Goal: Task Accomplishment & Management: Manage account settings

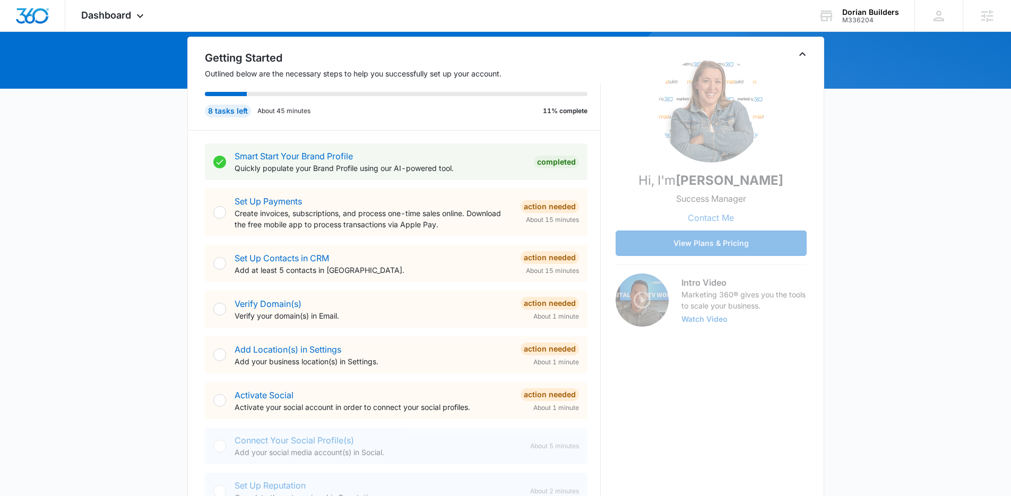
scroll to position [114, 0]
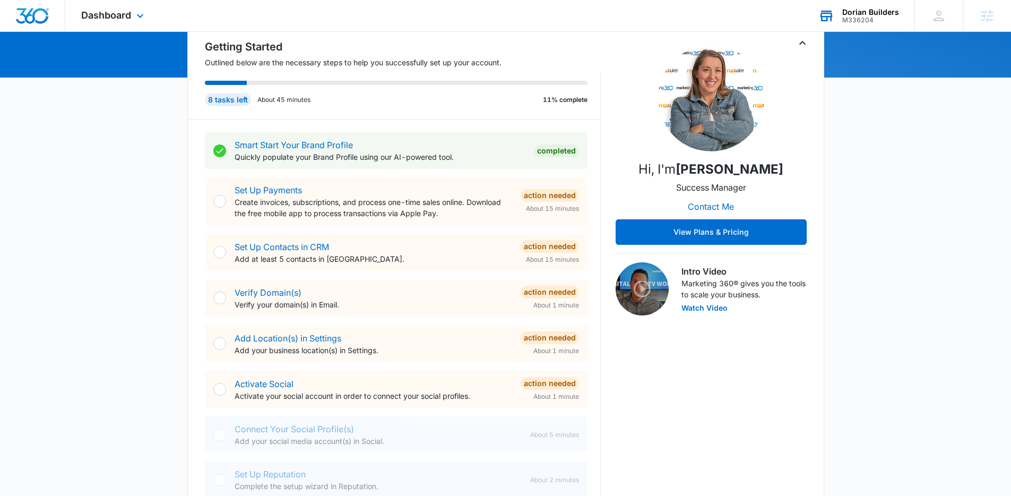
click at [863, 16] on div "M336204" at bounding box center [870, 19] width 57 height 7
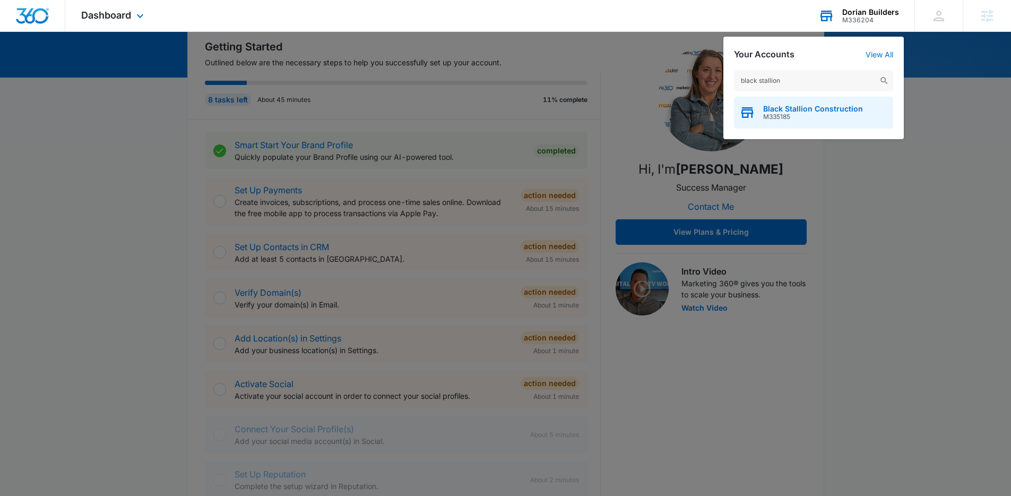
type input "black stallion"
click at [801, 113] on span "M335185" at bounding box center [813, 116] width 100 height 7
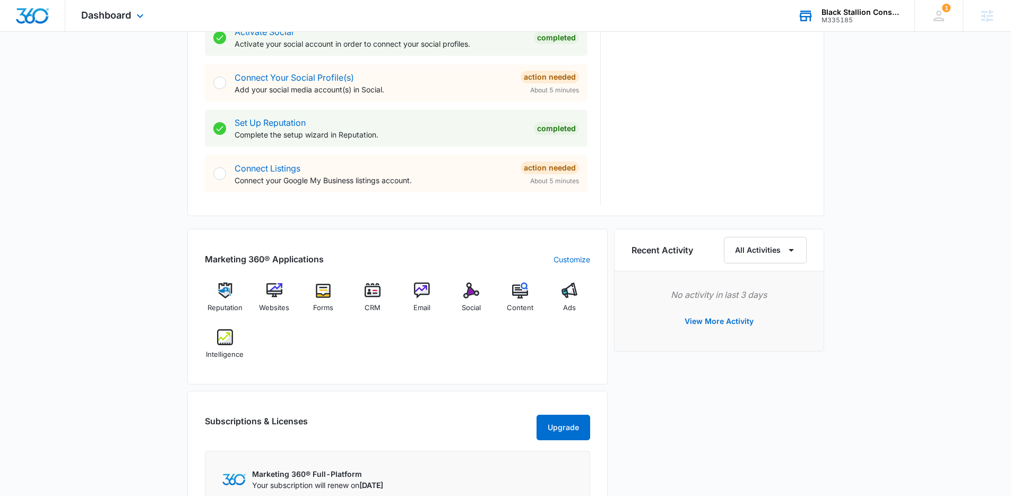
scroll to position [476, 0]
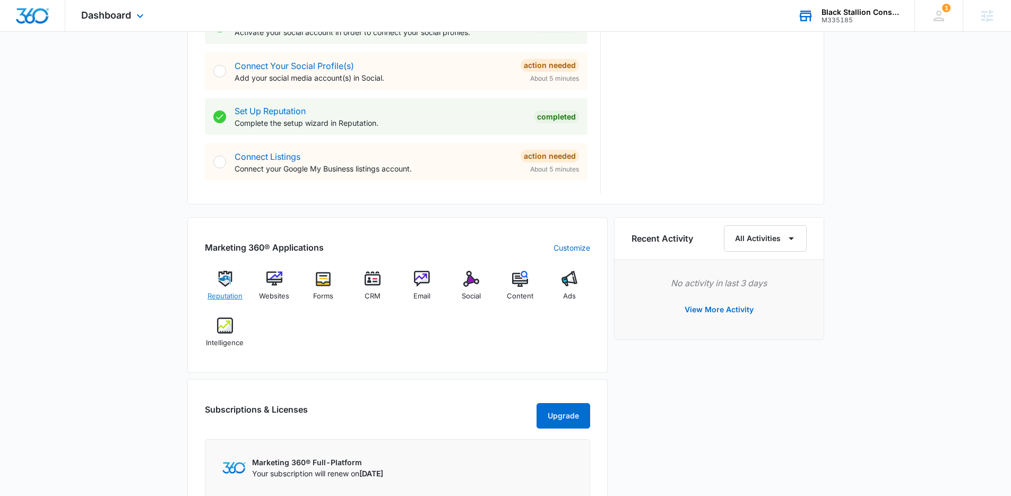
click at [239, 292] on span "Reputation" at bounding box center [225, 296] width 35 height 11
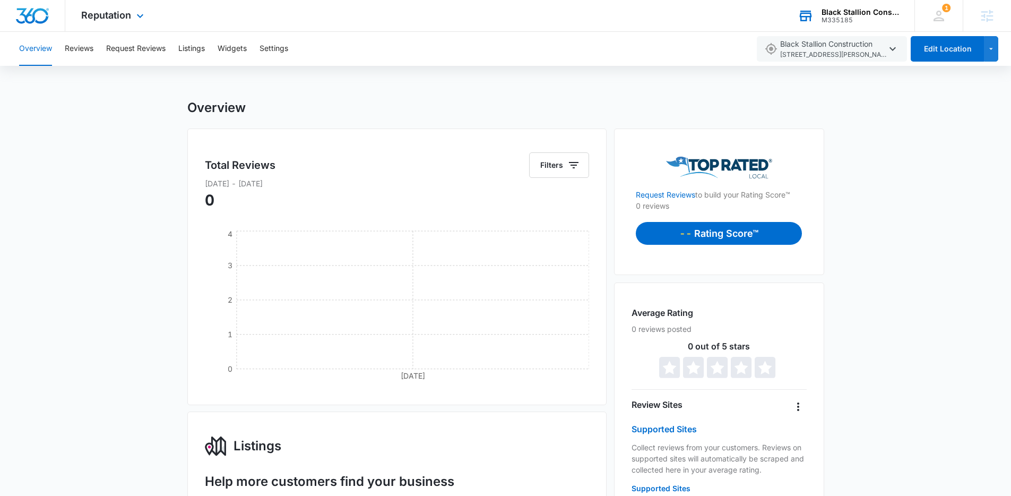
click at [110, 6] on div "Reputation Apps Reputation Websites Forms CRM Email Social Content Ads Intellig…" at bounding box center [113, 15] width 97 height 31
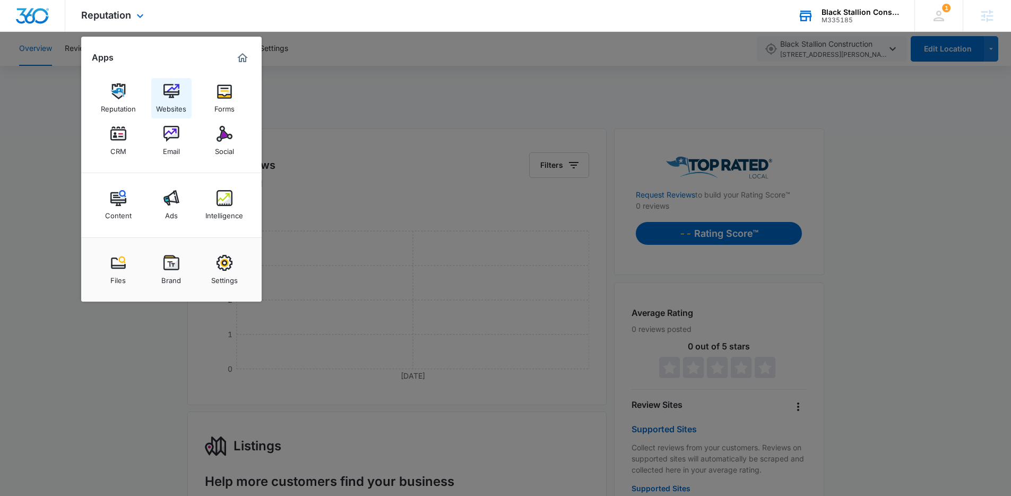
click at [177, 85] on img at bounding box center [171, 91] width 16 height 16
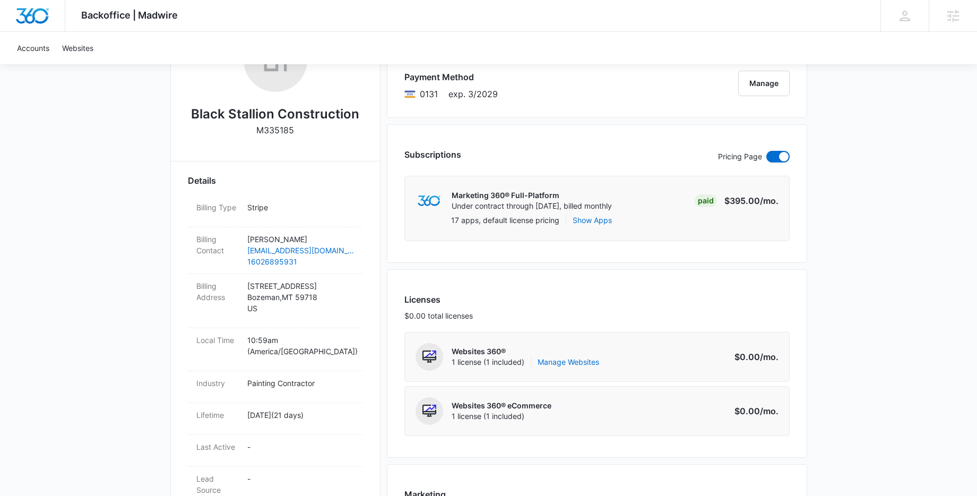
scroll to position [214, 0]
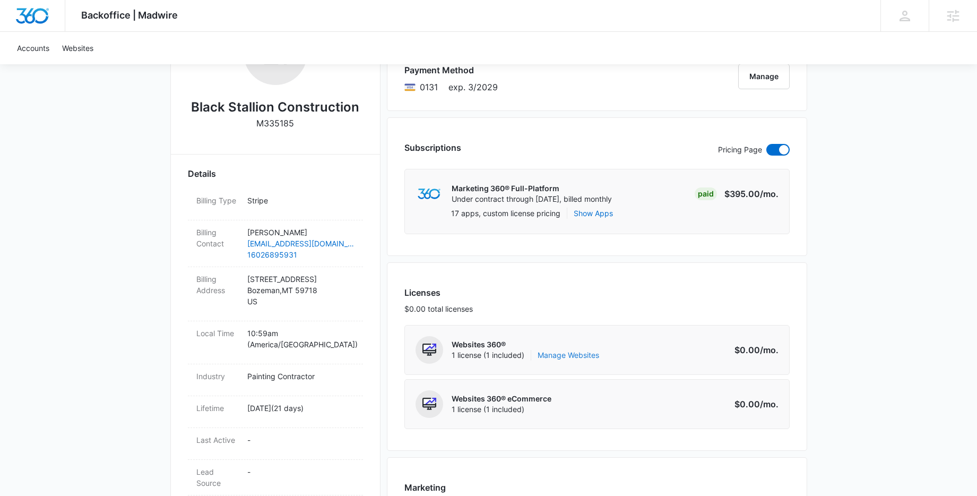
click at [593, 357] on link "Manage Websites" at bounding box center [569, 355] width 62 height 11
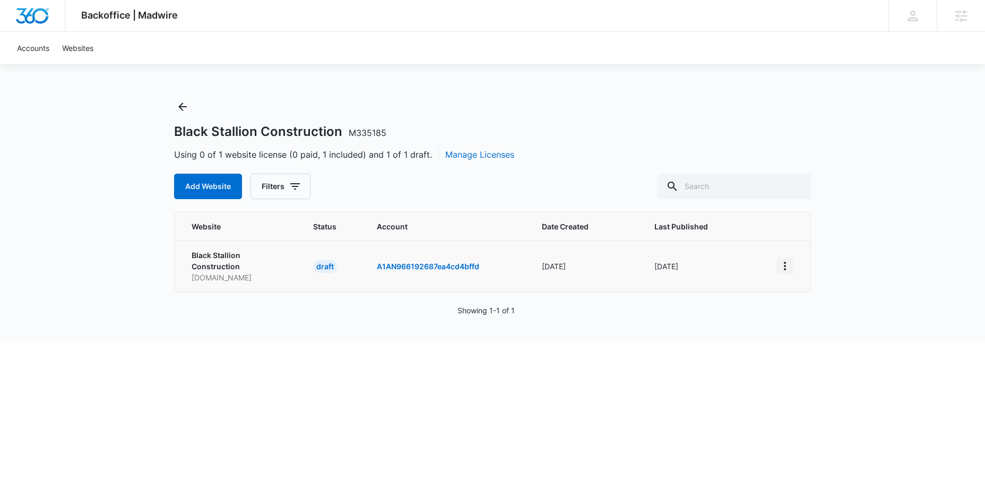
click at [786, 265] on icon "View More" at bounding box center [785, 266] width 13 height 13
click at [818, 341] on div "Activate Draft" at bounding box center [822, 343] width 64 height 7
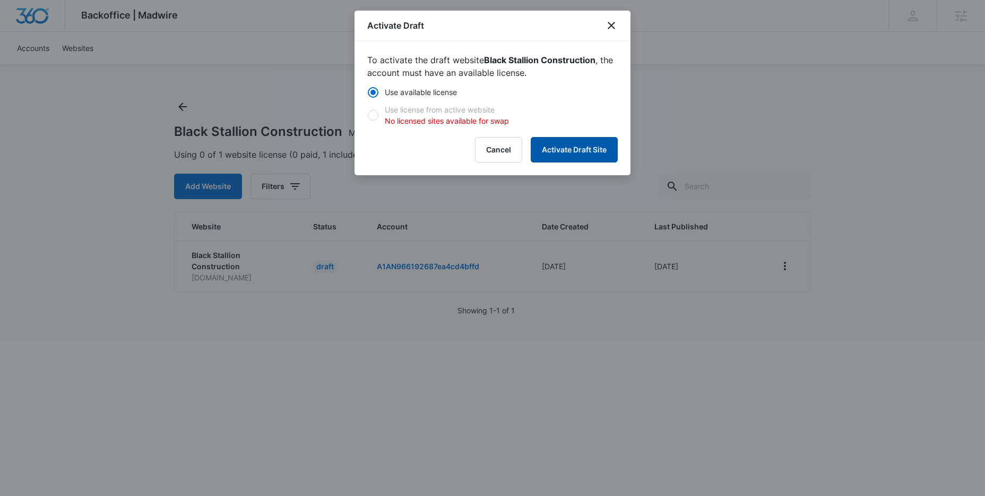
click at [559, 146] on button "Activate Draft Site" at bounding box center [574, 149] width 87 height 25
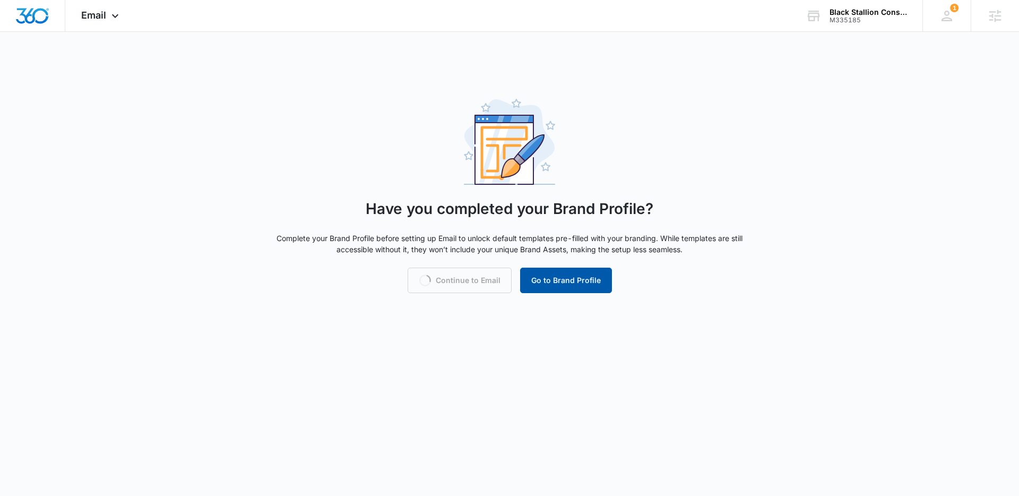
click at [584, 286] on button "Go to Brand Profile" at bounding box center [566, 279] width 92 height 25
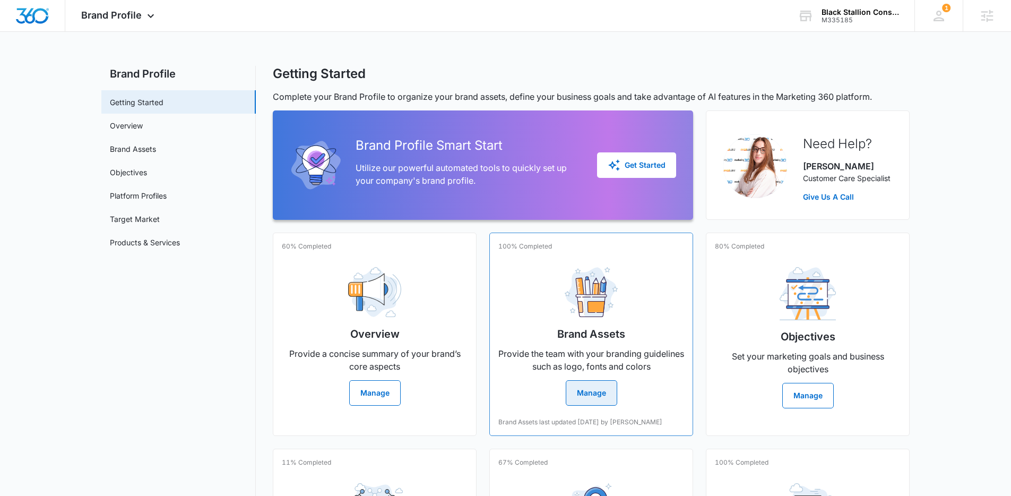
scroll to position [25, 0]
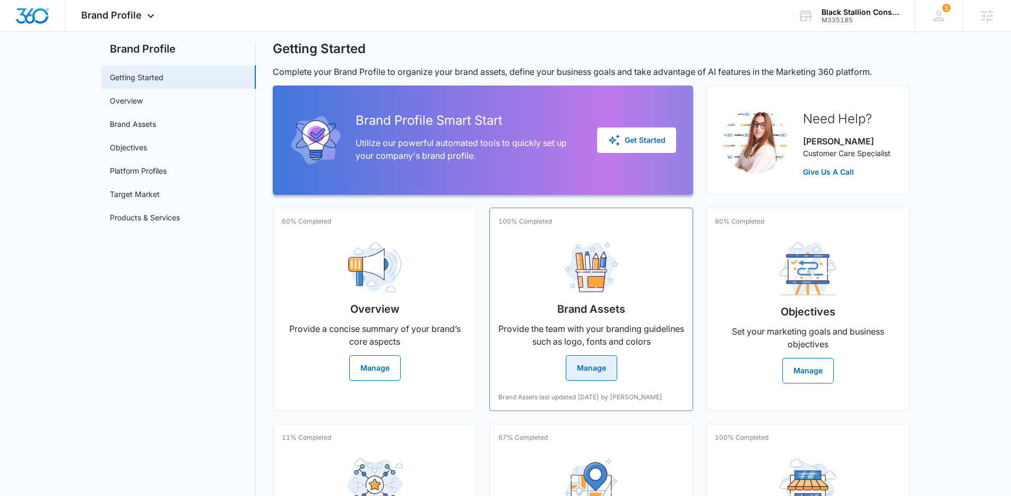
click at [589, 359] on button "Manage" at bounding box center [591, 367] width 51 height 25
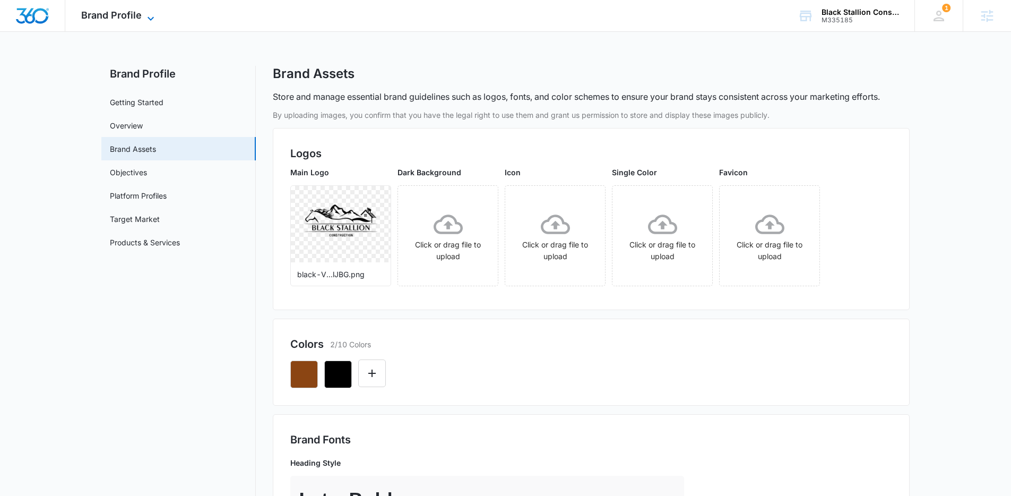
click at [123, 10] on span "Brand Profile" at bounding box center [111, 15] width 60 height 11
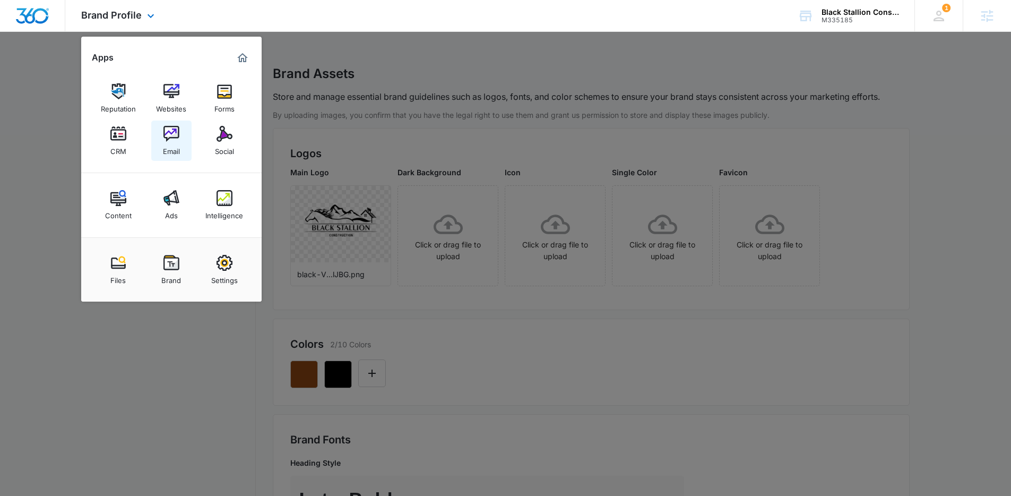
click at [167, 143] on div "Email" at bounding box center [171, 149] width 17 height 14
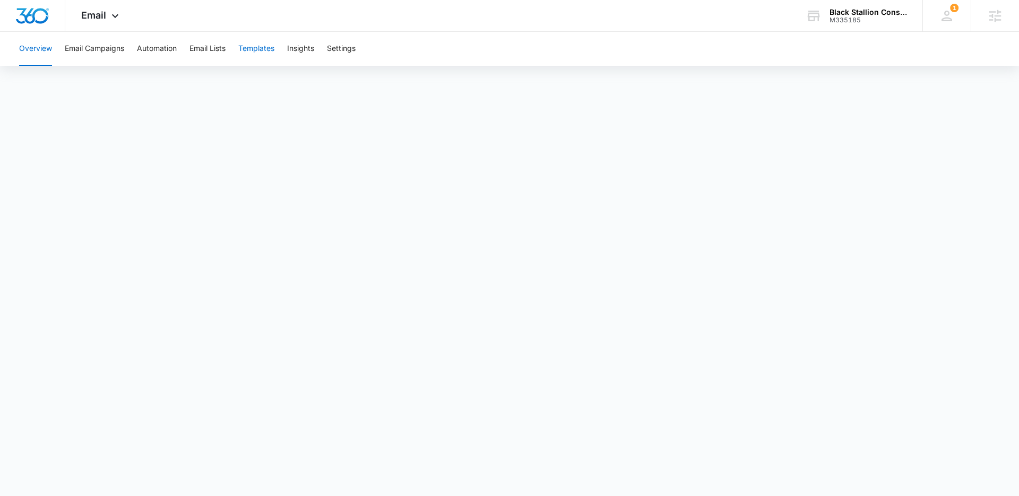
click at [249, 57] on button "Templates" at bounding box center [256, 49] width 36 height 34
click at [100, 18] on span "Email" at bounding box center [93, 15] width 25 height 11
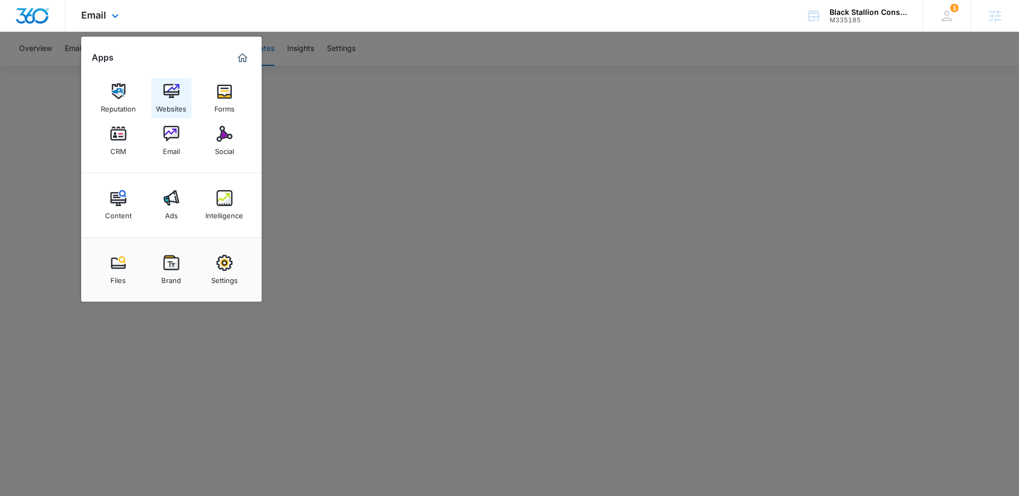
click at [187, 88] on link "Websites" at bounding box center [171, 98] width 40 height 40
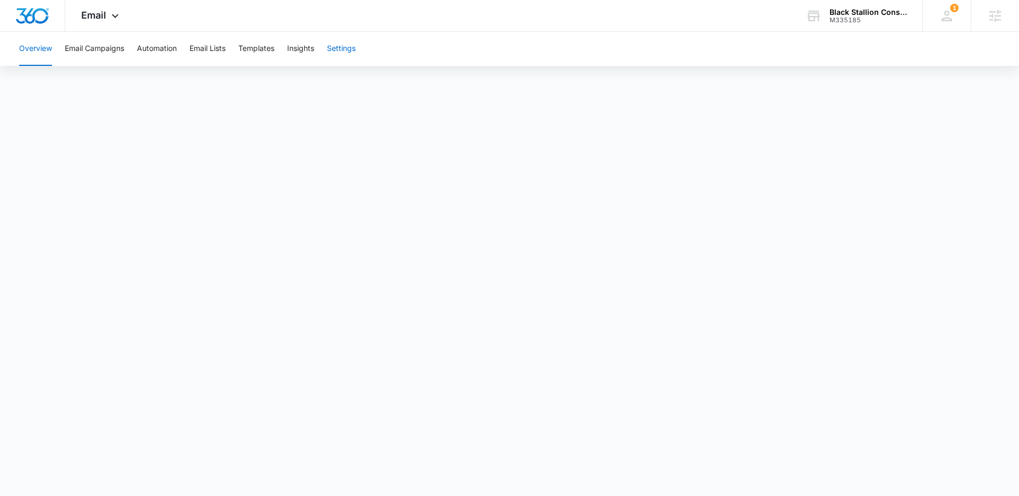
click at [341, 48] on button "Settings" at bounding box center [341, 49] width 29 height 34
click at [111, 14] on icon at bounding box center [115, 18] width 13 height 13
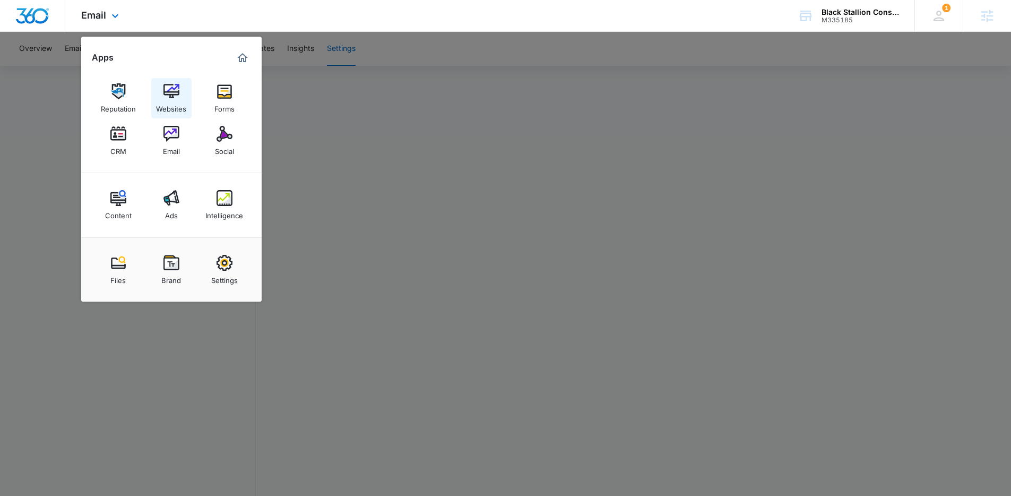
click at [157, 98] on link "Websites" at bounding box center [171, 98] width 40 height 40
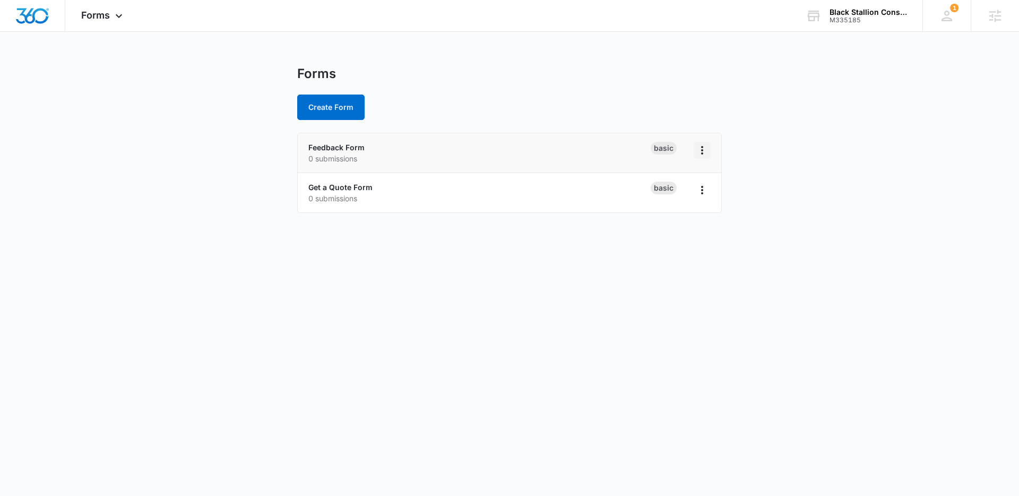
click at [702, 145] on icon "Overflow Menu" at bounding box center [702, 150] width 13 height 13
click at [679, 208] on div "Delete" at bounding box center [668, 211] width 33 height 7
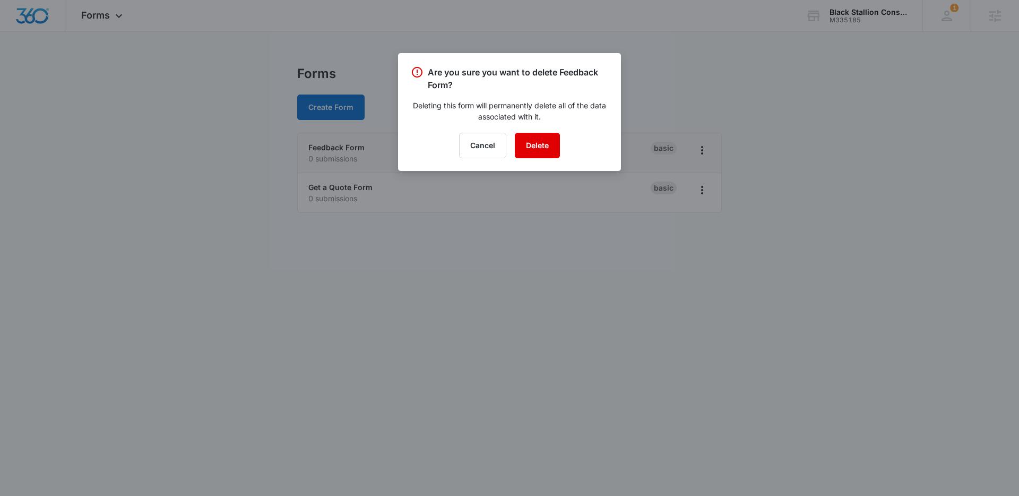
click at [542, 145] on button "Delete" at bounding box center [537, 145] width 45 height 25
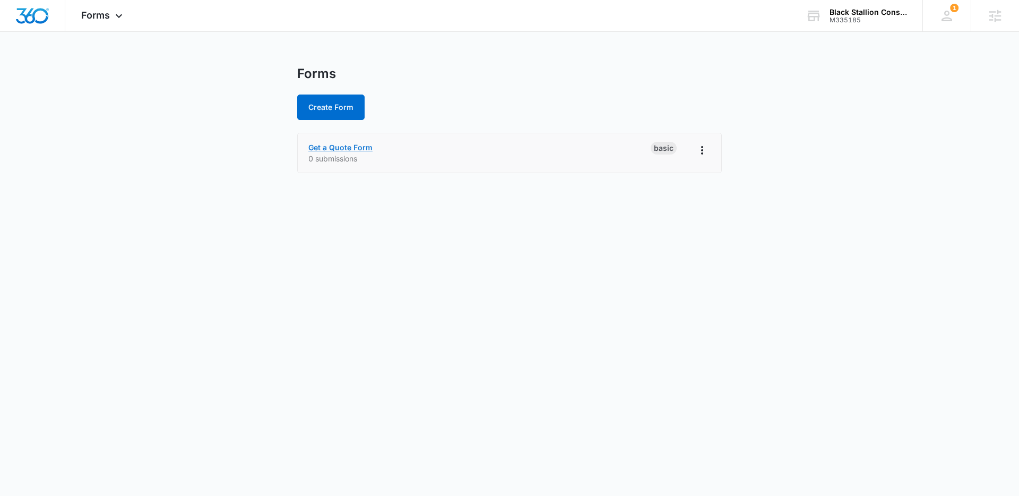
click at [337, 150] on link "Get a Quote Form" at bounding box center [340, 147] width 64 height 9
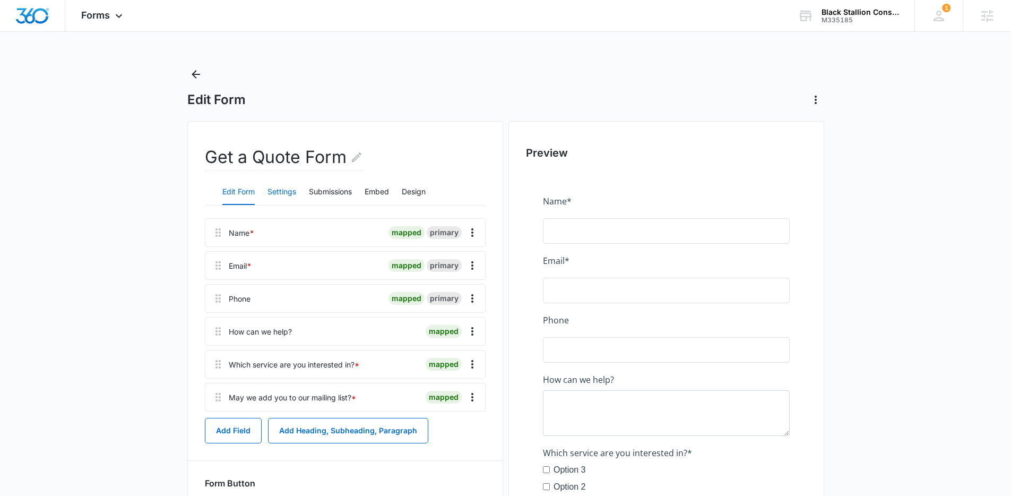
click at [284, 188] on button "Settings" at bounding box center [281, 191] width 29 height 25
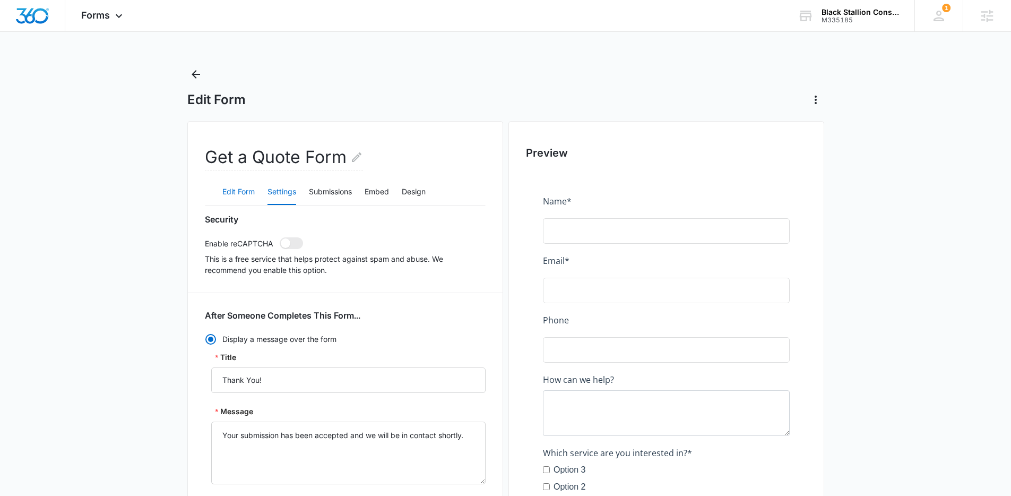
click at [238, 185] on button "Edit Form" at bounding box center [238, 191] width 32 height 25
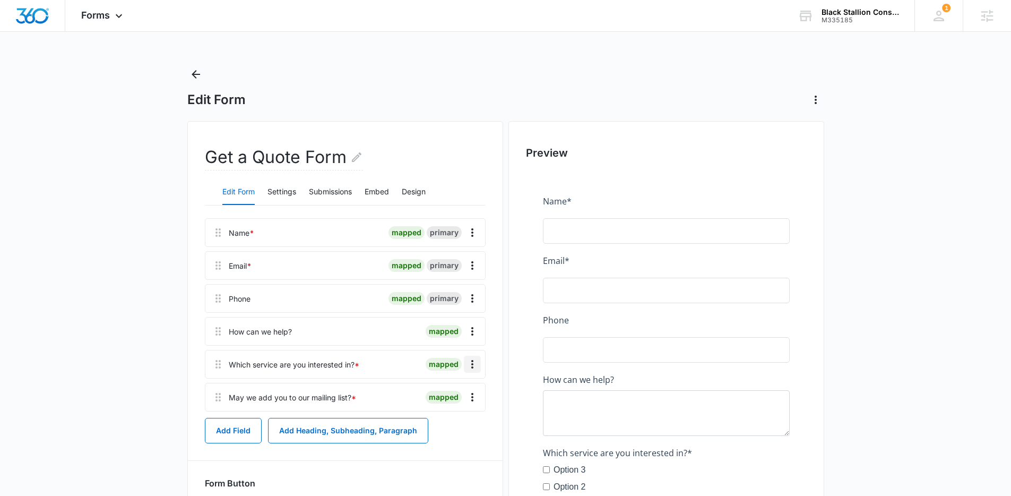
click at [470, 363] on icon "Overflow Menu" at bounding box center [472, 364] width 13 height 13
click at [465, 397] on button "Edit" at bounding box center [450, 394] width 60 height 16
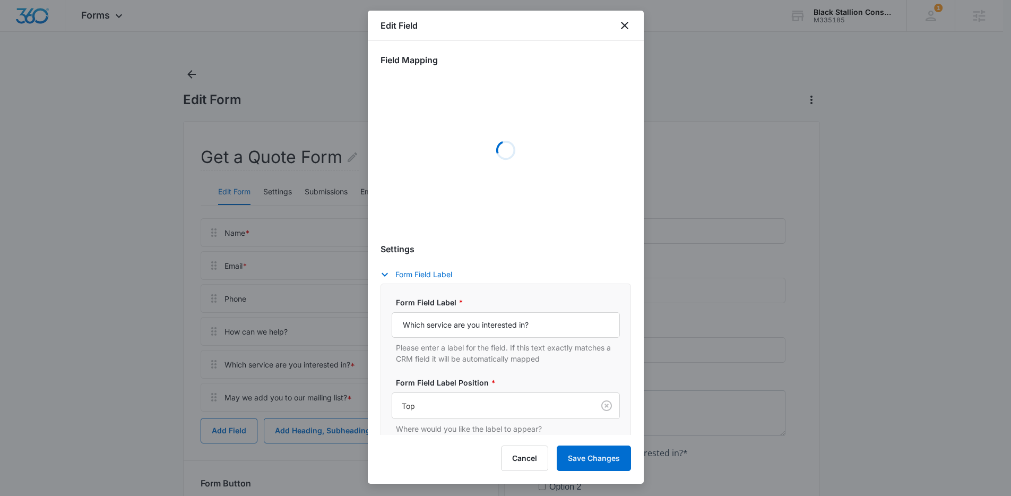
select select "350"
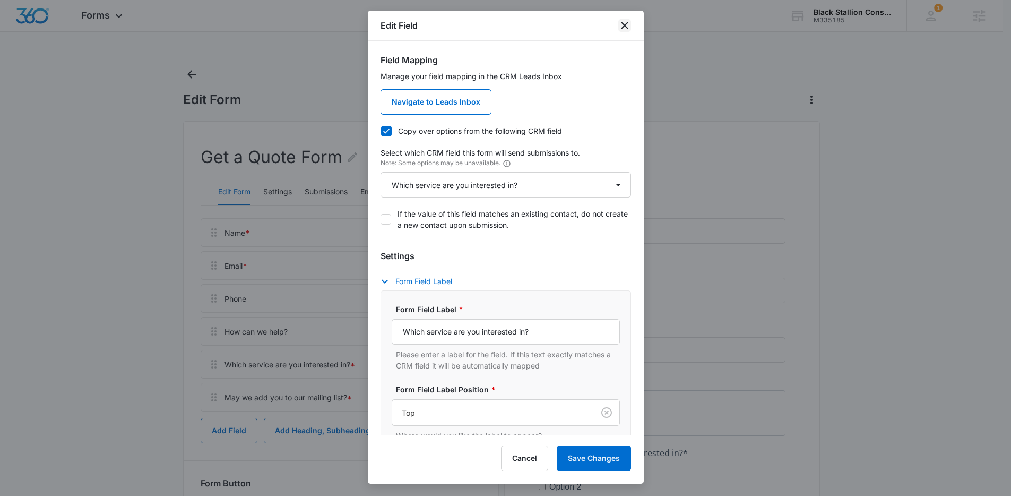
click at [626, 25] on icon "close" at bounding box center [624, 25] width 13 height 13
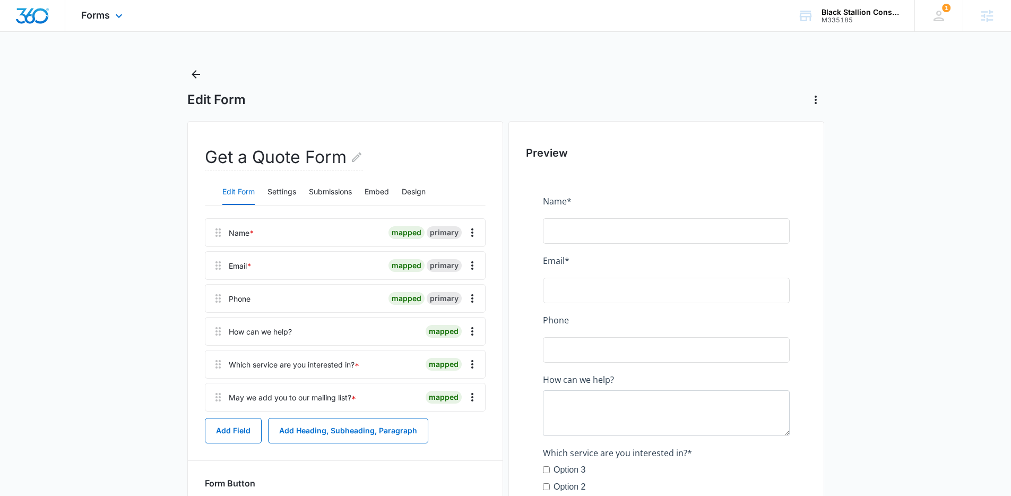
drag, startPoint x: 120, startPoint y: 22, endPoint x: 131, endPoint y: 37, distance: 18.0
click at [120, 22] on div "Forms Apps Reputation Websites Forms CRM Email Social Content Ads Intelligence …" at bounding box center [103, 15] width 76 height 31
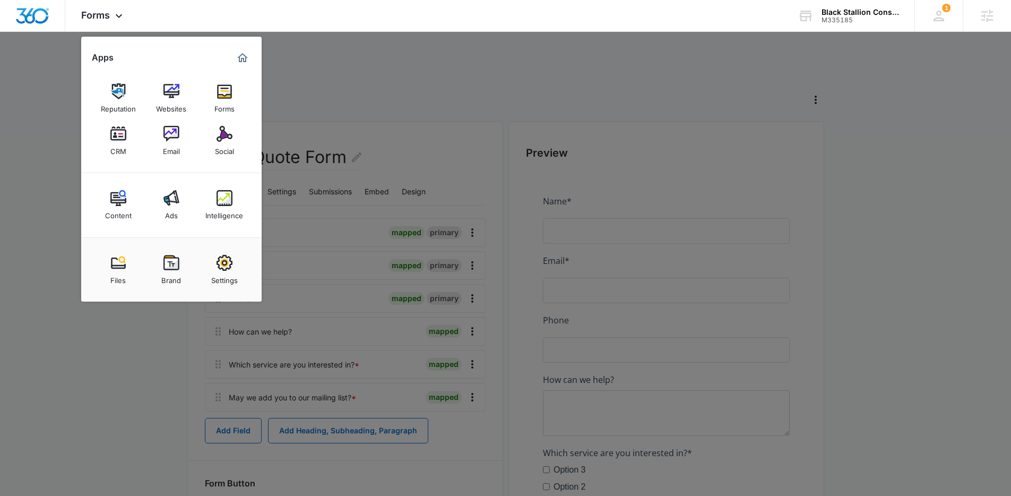
click at [552, 53] on div at bounding box center [505, 248] width 1011 height 496
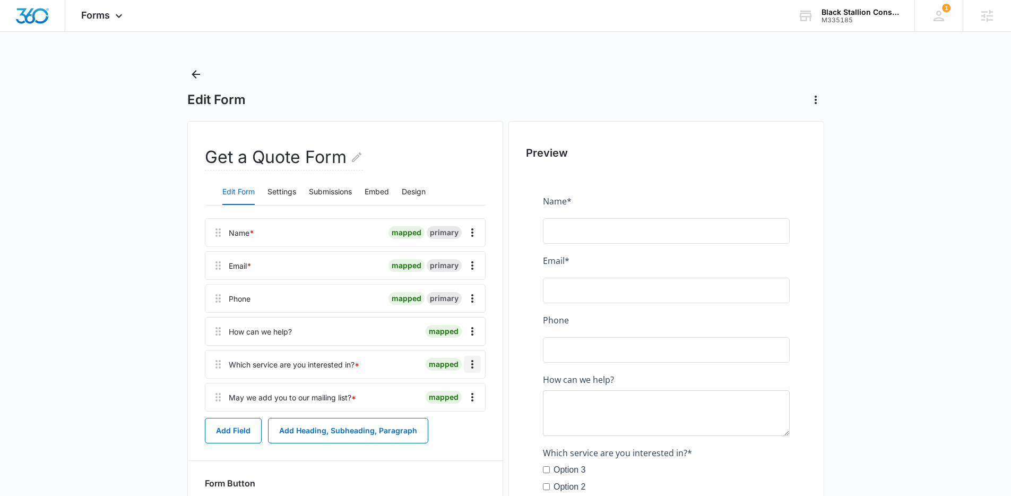
click at [472, 361] on icon "Overflow Menu" at bounding box center [472, 364] width 2 height 8
click at [444, 394] on div "Edit" at bounding box center [444, 393] width 22 height 7
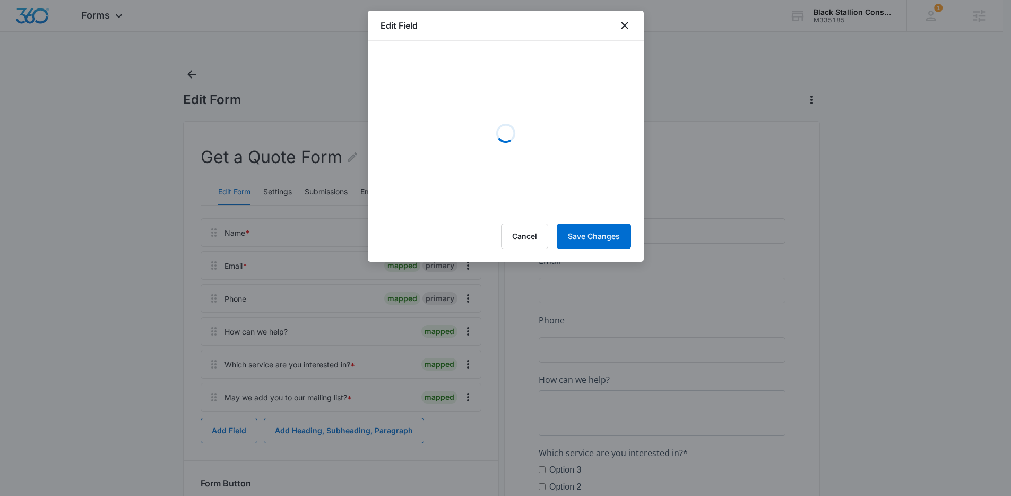
select select "350"
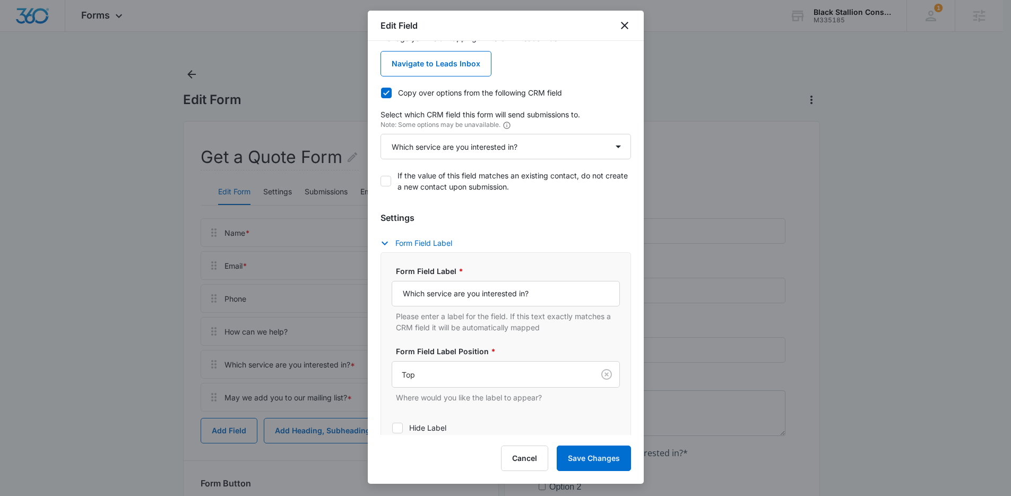
scroll to position [273, 0]
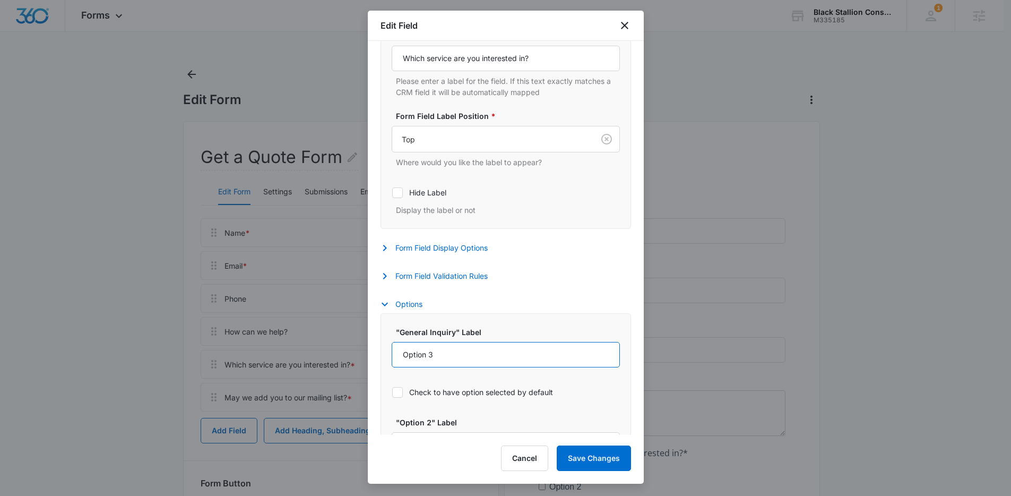
click at [472, 356] on input "Option 3" at bounding box center [506, 354] width 228 height 25
click at [523, 353] on input "Option 3" at bounding box center [506, 354] width 228 height 25
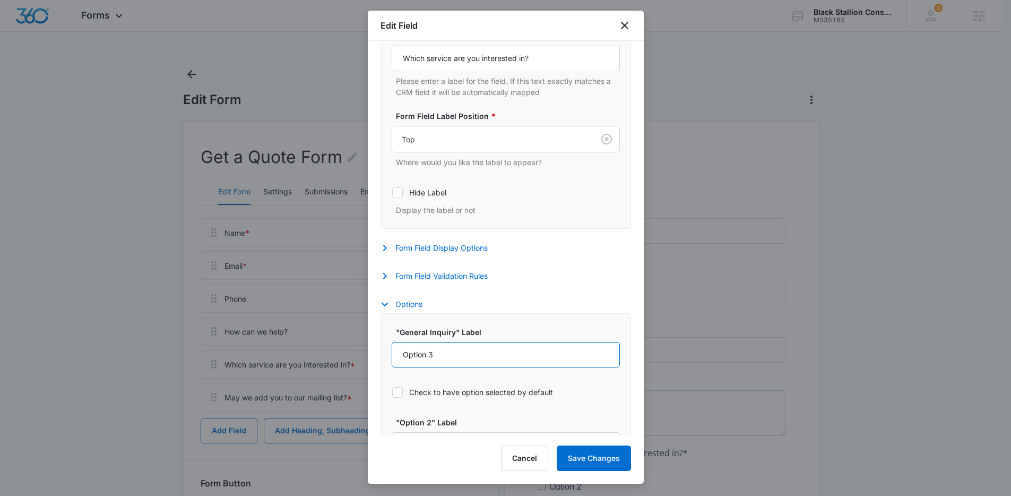
click at [523, 353] on input "Option 3" at bounding box center [506, 354] width 228 height 25
type input "Commercial Painting"
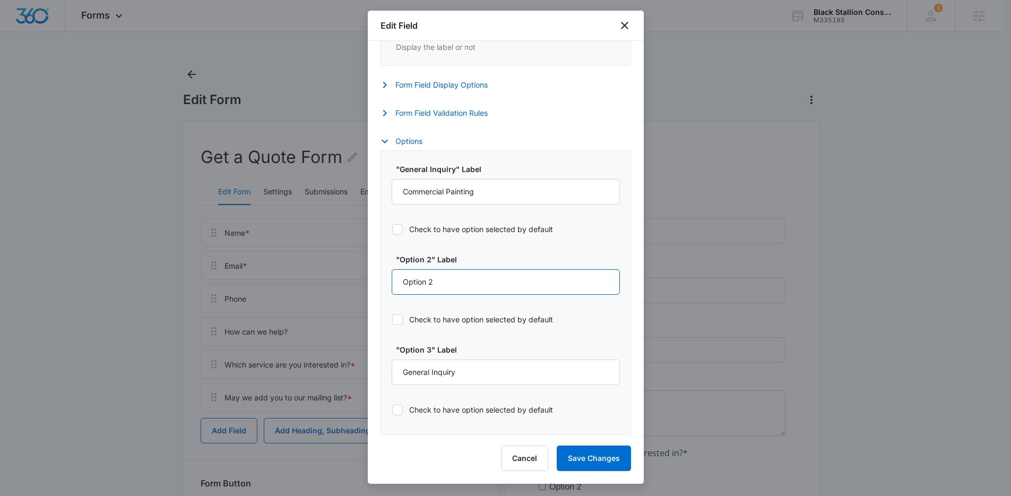
click at [473, 283] on input "Option 2" at bounding box center [506, 281] width 228 height 25
type input "Residential Painting"
click at [490, 376] on input "General Inquiry" at bounding box center [506, 371] width 228 height 25
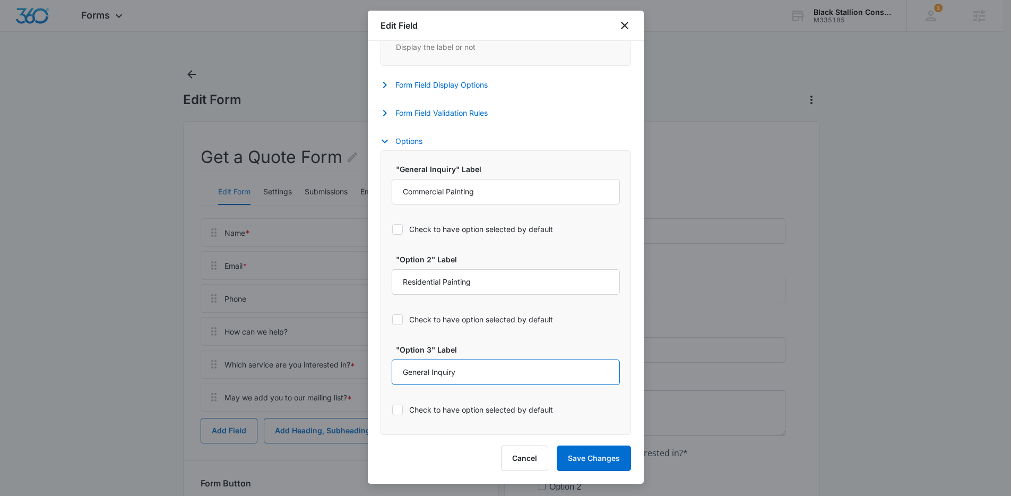
click at [490, 376] on input "General Inquiry" at bounding box center [506, 371] width 228 height 25
type input "Custom Drywall Services"
click at [615, 444] on div "Edit Field Field Mapping Manage your field mapping in the CRM Leads Inbox Navig…" at bounding box center [506, 247] width 276 height 473
click at [619, 448] on button "Save Changes" at bounding box center [594, 457] width 74 height 25
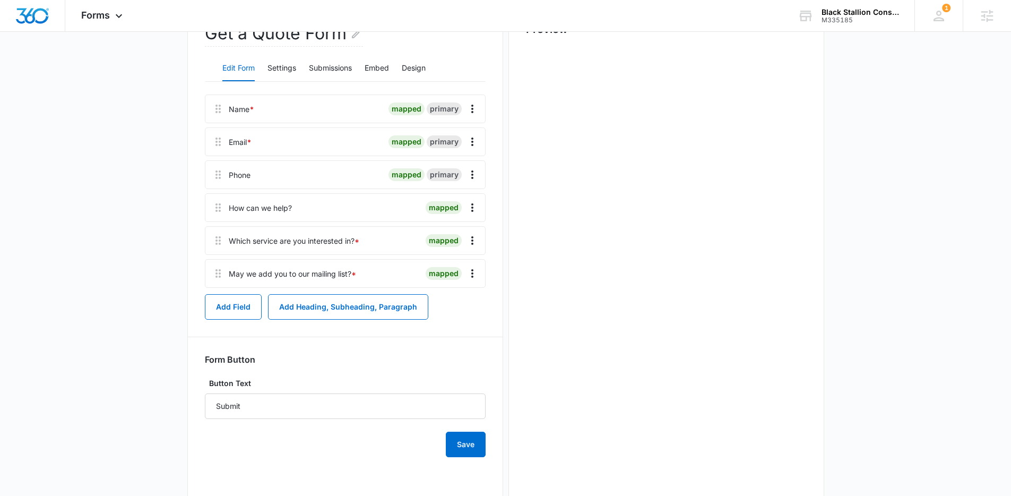
scroll to position [0, 0]
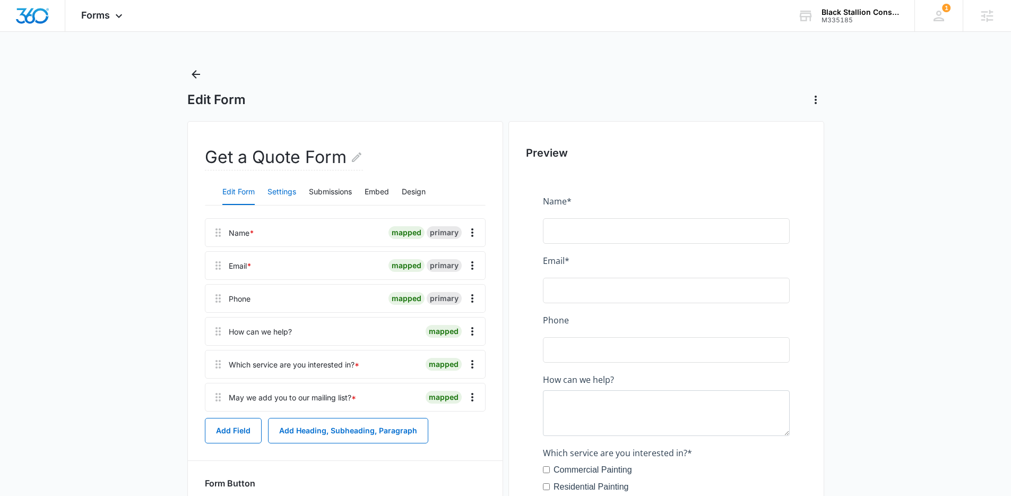
click at [281, 192] on button "Settings" at bounding box center [281, 191] width 29 height 25
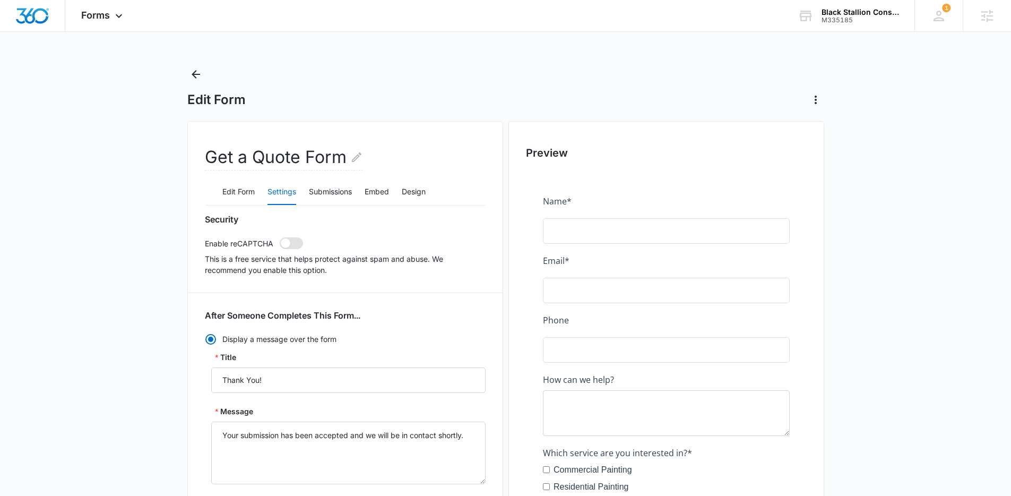
click at [296, 241] on span at bounding box center [291, 243] width 23 height 12
click at [280, 237] on input "checkbox" at bounding box center [279, 237] width 1 height 1
checkbox input "true"
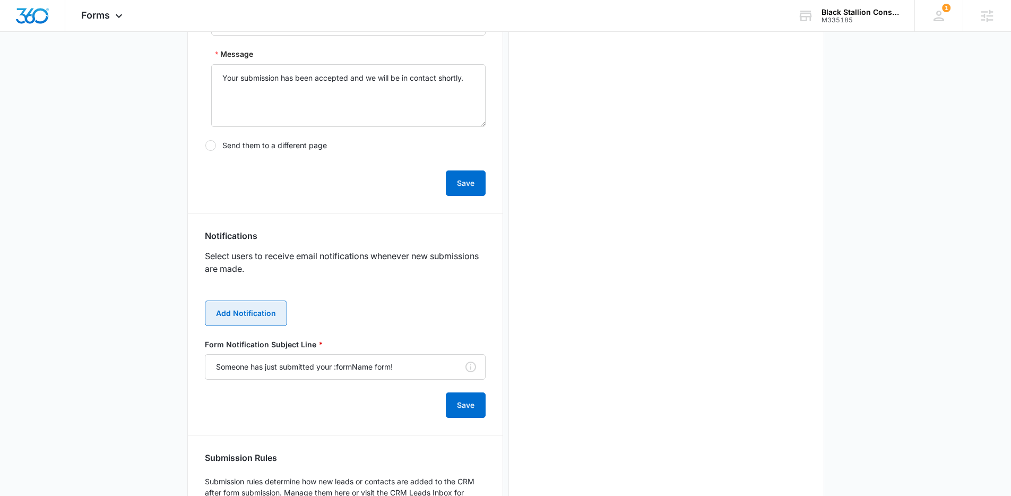
click at [242, 322] on button "Add Notification" at bounding box center [246, 312] width 82 height 25
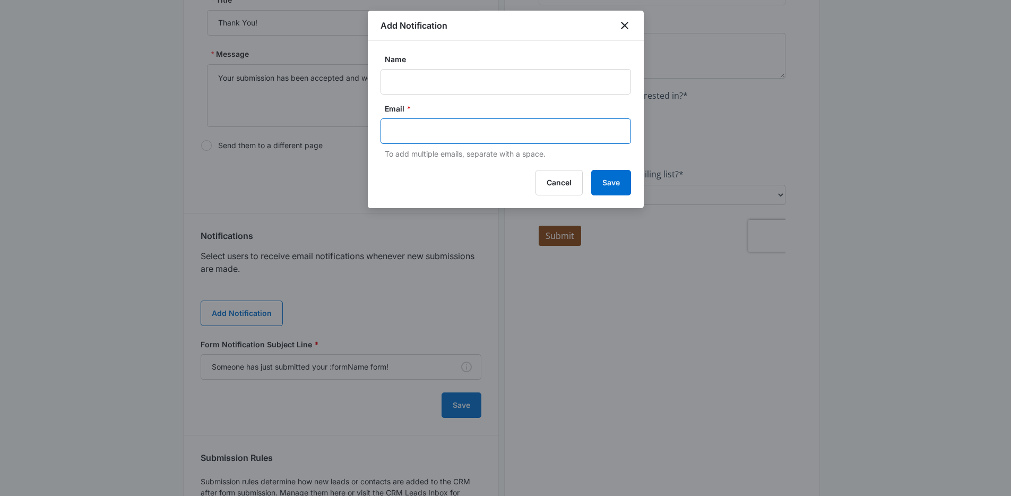
paste input "zekylebaron@yahoo.com"
type input "zekylebaron@yahoo.com"
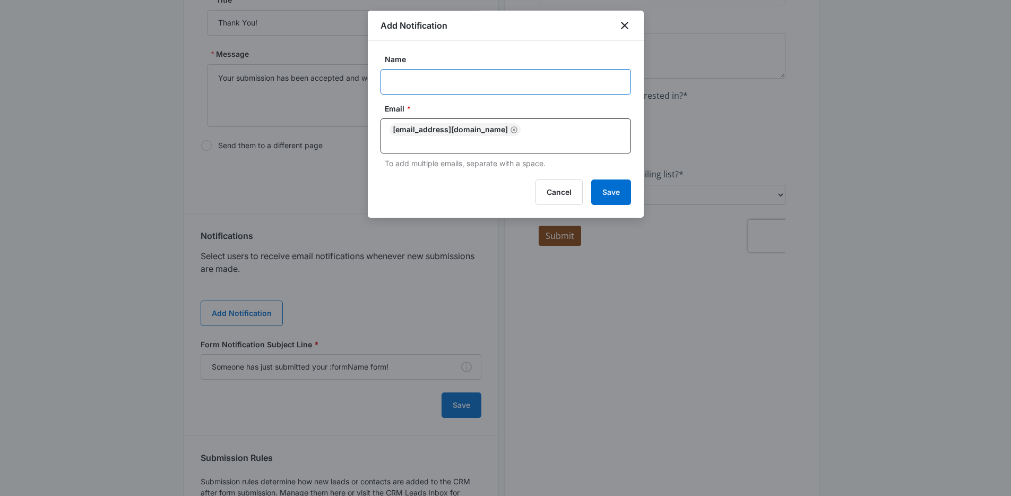
click at [425, 85] on input "Name" at bounding box center [506, 81] width 250 height 25
type input "Get a Quote Form Submission"
click at [602, 188] on button "Save" at bounding box center [611, 191] width 40 height 25
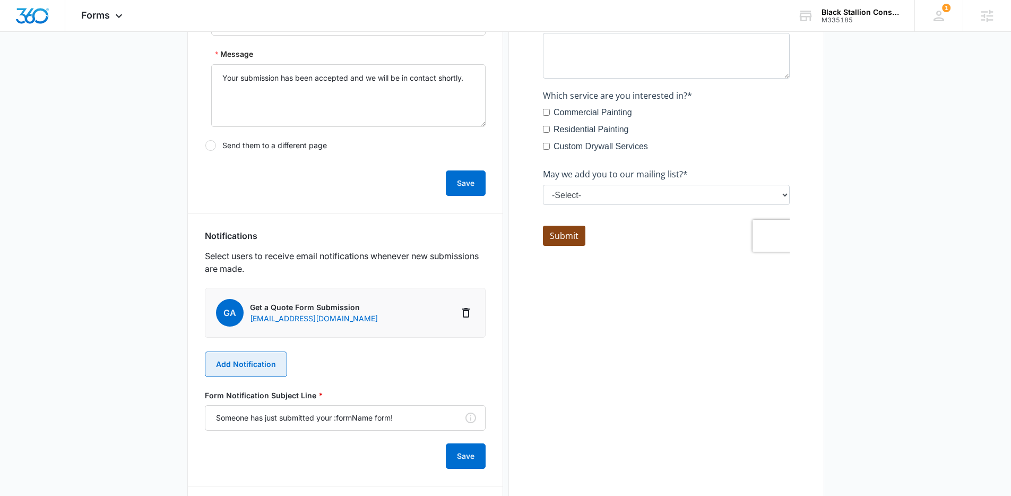
click at [260, 369] on button "Add Notification" at bounding box center [246, 363] width 82 height 25
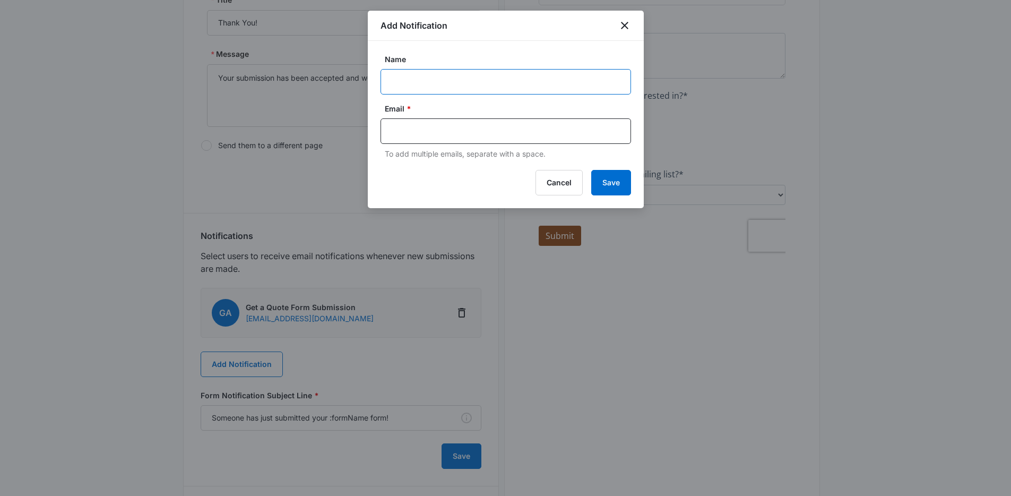
click at [411, 90] on input "Name" at bounding box center [506, 81] width 250 height 25
type input "MSM Notification - M335185 Black Stallion Construction"
click at [423, 133] on input "text" at bounding box center [507, 131] width 230 height 16
paste input "zekylebaron@yahoo.com"
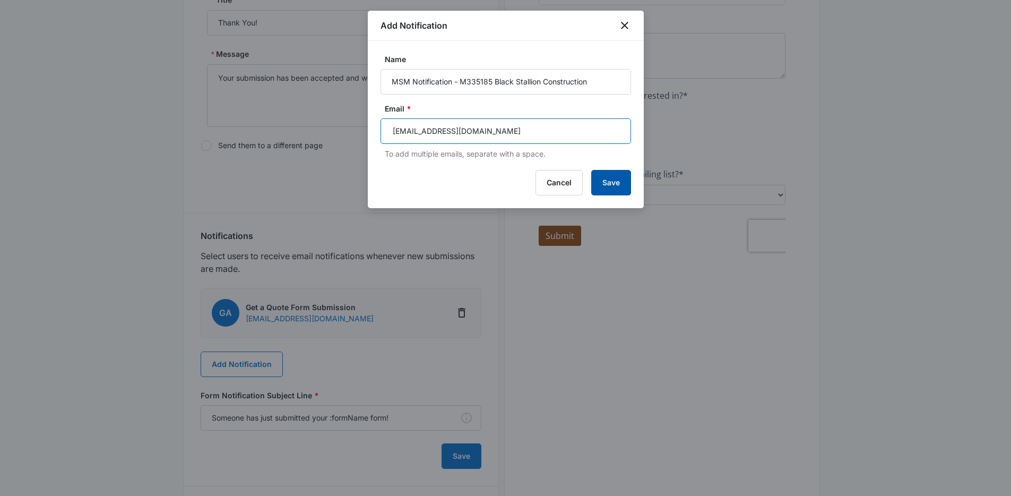
type input "zekylebaron@yahoo.com"
click at [629, 193] on button "Save" at bounding box center [611, 182] width 40 height 25
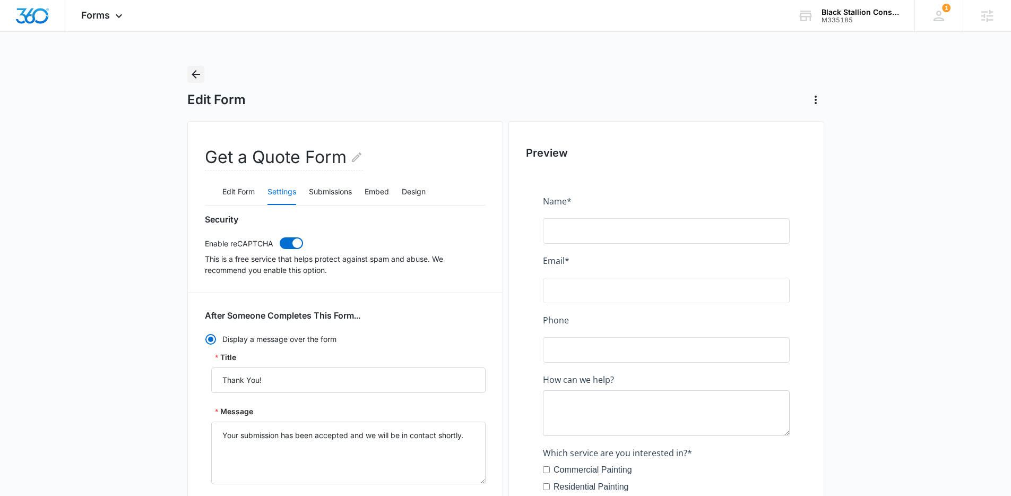
click at [201, 76] on icon "Back" at bounding box center [195, 74] width 13 height 13
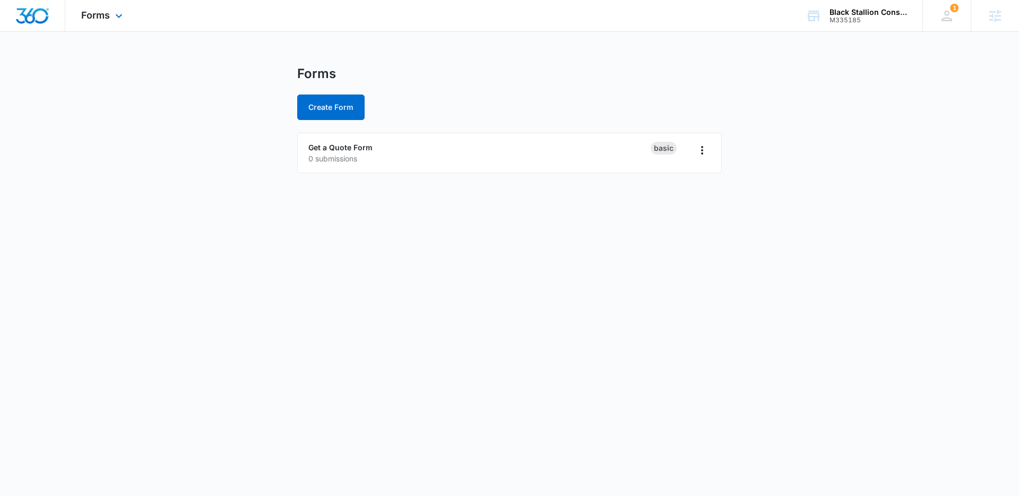
click at [106, 23] on div "Forms Apps Reputation Websites Forms CRM Email Social Content Ads Intelligence …" at bounding box center [103, 15] width 76 height 31
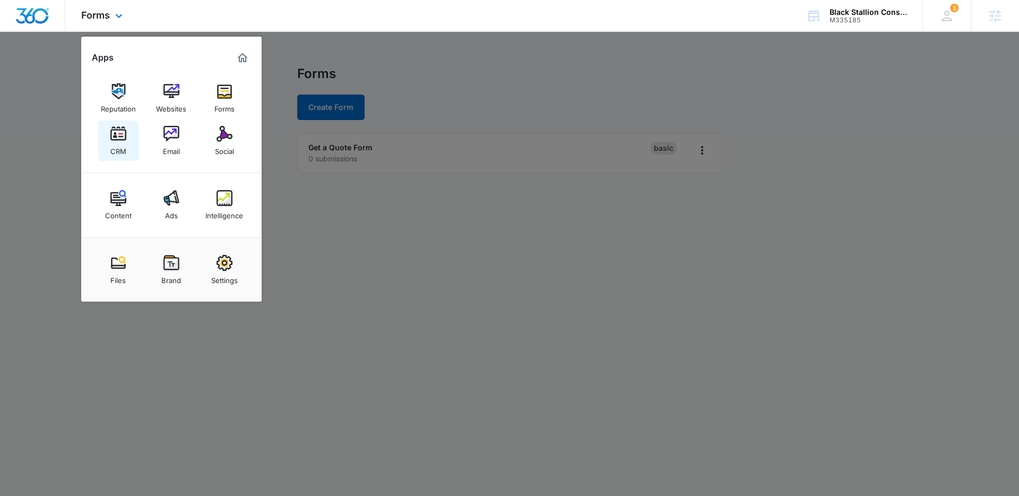
click at [133, 129] on link "CRM" at bounding box center [118, 140] width 40 height 40
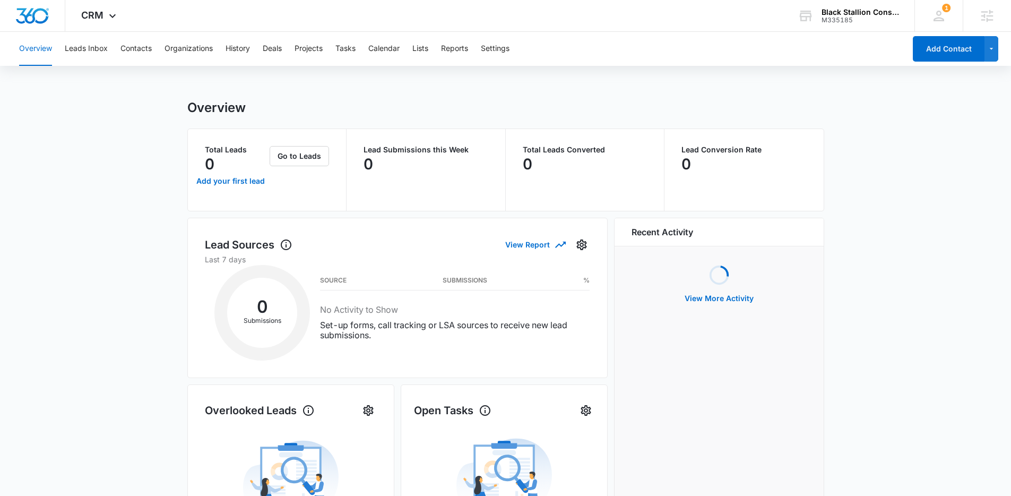
click at [434, 50] on div "Overview Leads Inbox Contacts Organizations History Deals Projects Tasks Calend…" at bounding box center [459, 49] width 893 height 34
click at [427, 48] on button "Lists" at bounding box center [420, 49] width 16 height 34
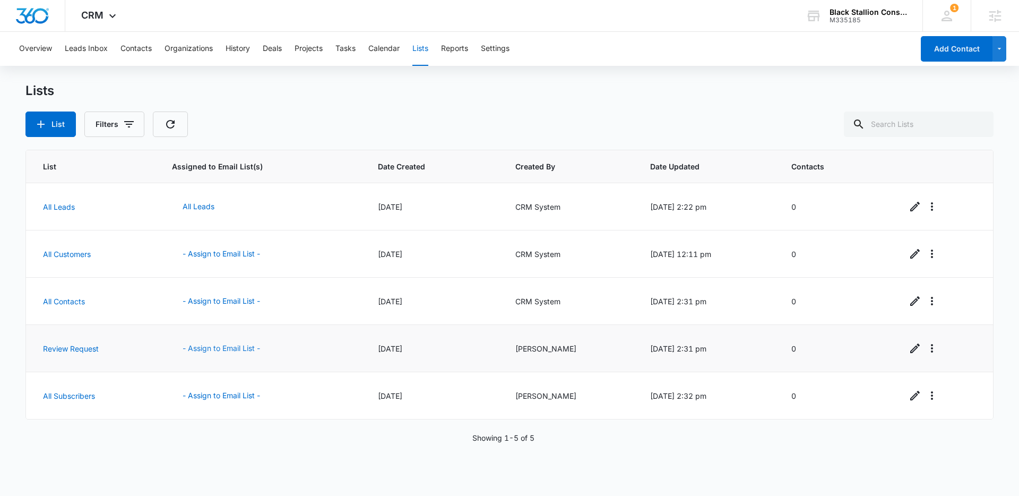
click at [217, 348] on button "- Assign to Email List -" at bounding box center [221, 347] width 99 height 25
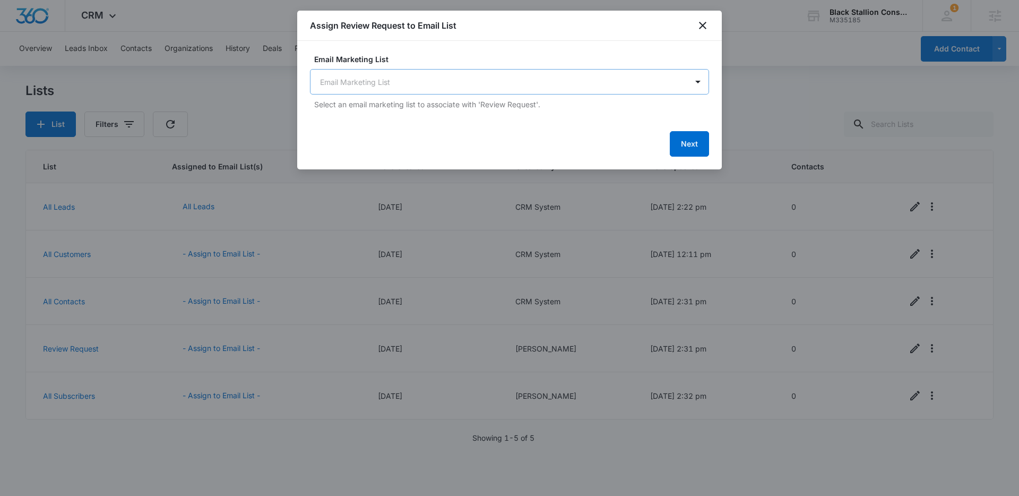
click at [447, 83] on body "CRM Apps Reputation Websites Forms CRM Email Social Content Ads Intelligence Fi…" at bounding box center [509, 248] width 1019 height 496
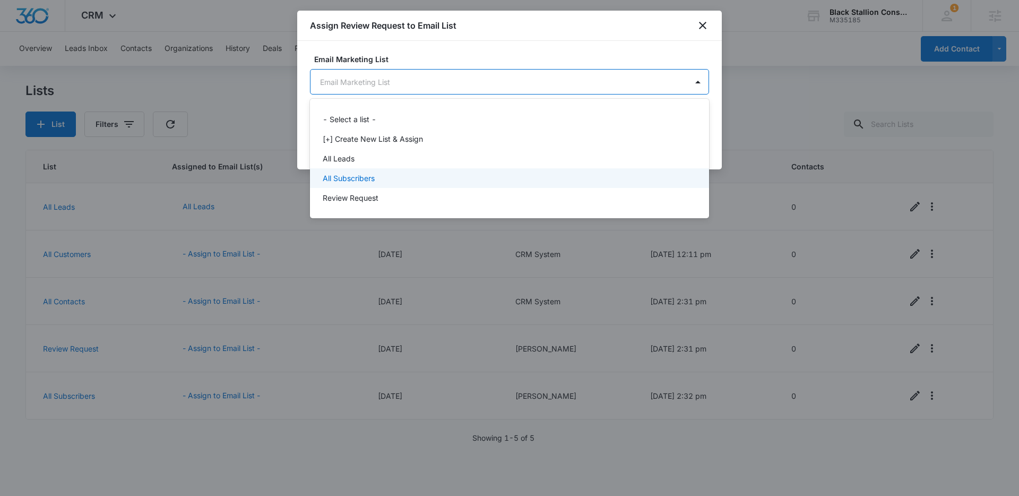
click at [377, 183] on div "All Subscribers" at bounding box center [508, 177] width 371 height 11
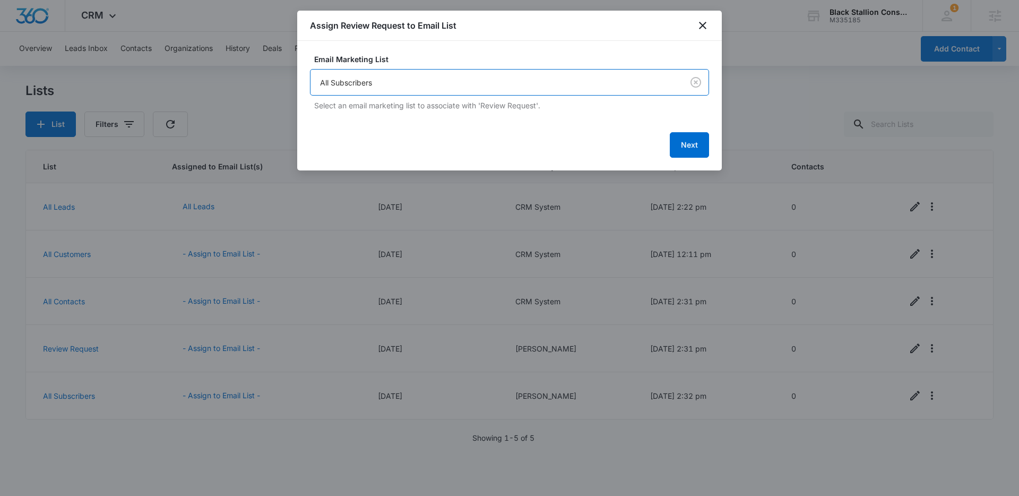
click at [449, 81] on body "CRM Apps Reputation Websites Forms CRM Email Social Content Ads Intelligence Fi…" at bounding box center [509, 248] width 1019 height 496
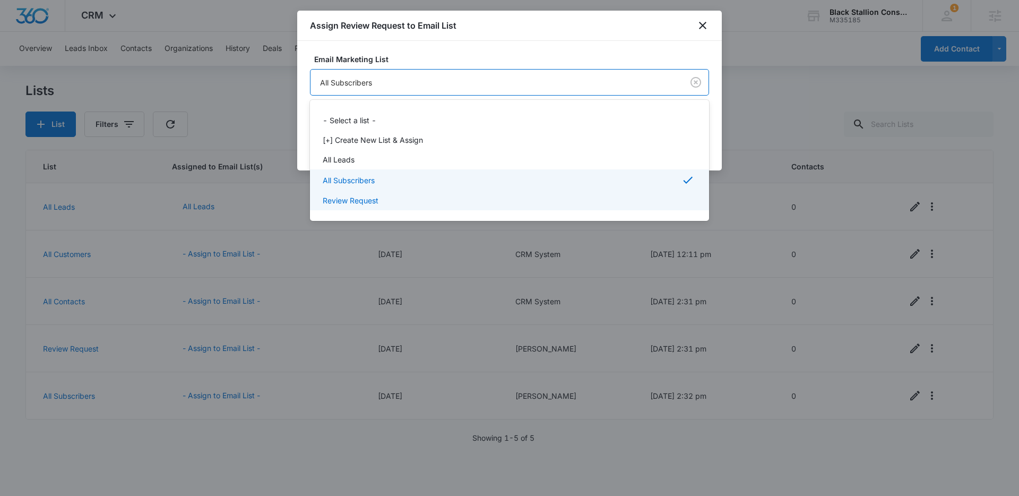
click at [350, 198] on p "Review Request" at bounding box center [351, 200] width 56 height 11
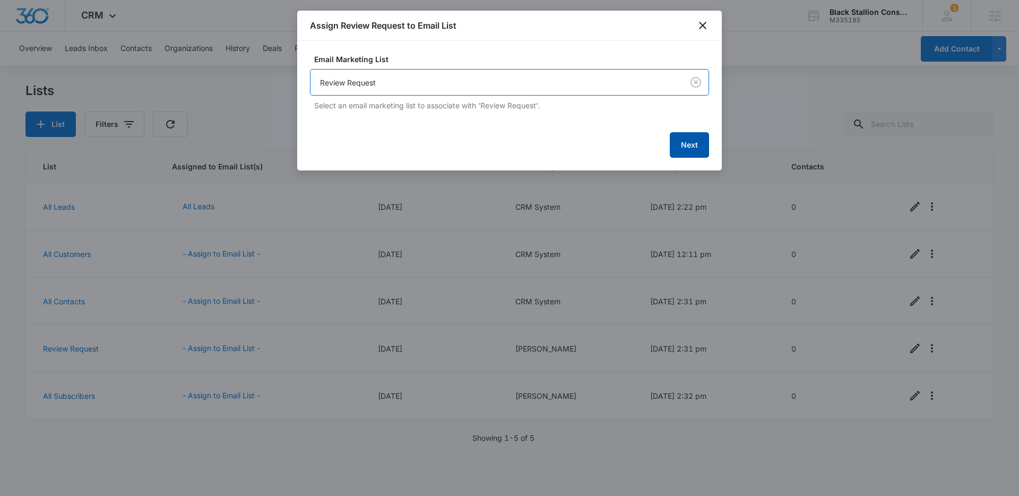
click at [693, 138] on button "Next" at bounding box center [689, 144] width 39 height 25
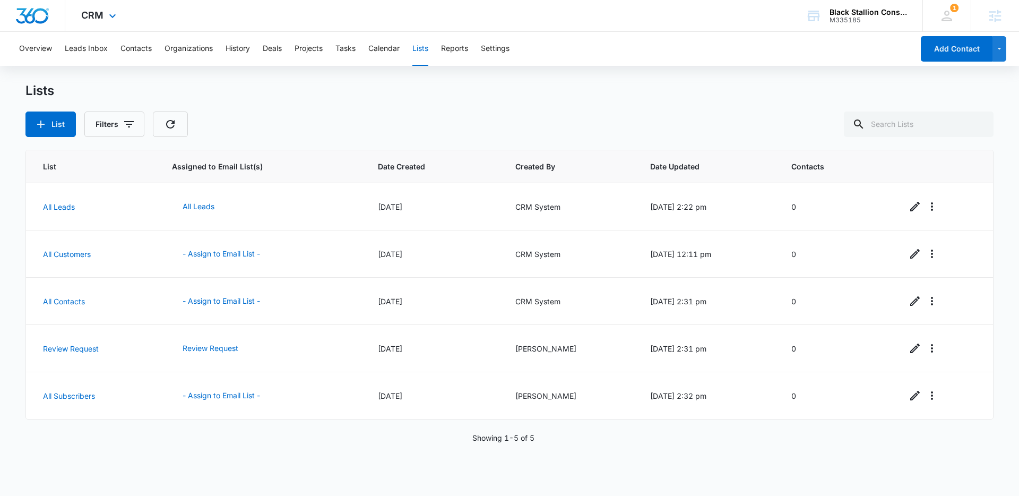
click at [121, 16] on div "CRM Apps Reputation Websites Forms CRM Email Social Content Ads Intelligence Fi…" at bounding box center [100, 15] width 70 height 31
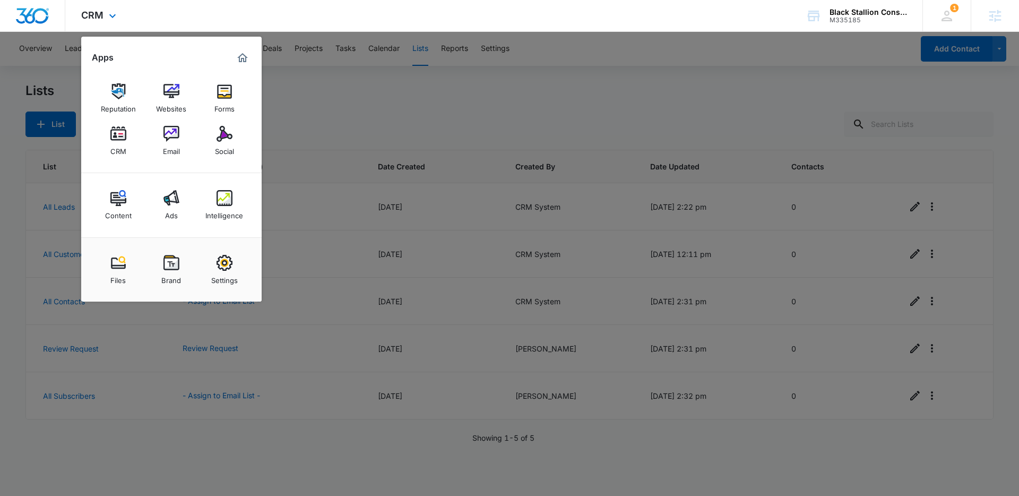
drag, startPoint x: 181, startPoint y: 94, endPoint x: 583, endPoint y: 16, distance: 408.7
click at [182, 94] on link "Websites" at bounding box center [171, 98] width 40 height 40
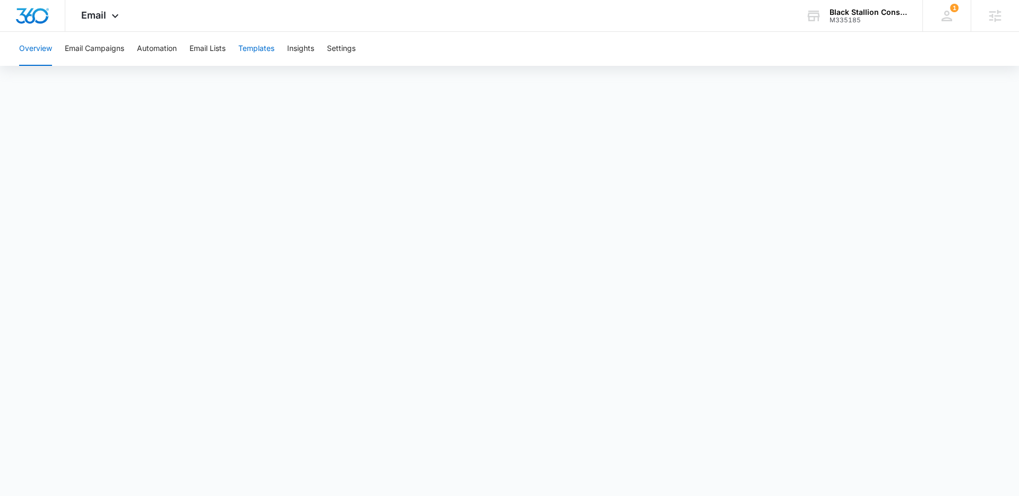
click at [256, 46] on button "Templates" at bounding box center [256, 49] width 36 height 34
